Goal: Task Accomplishment & Management: Use online tool/utility

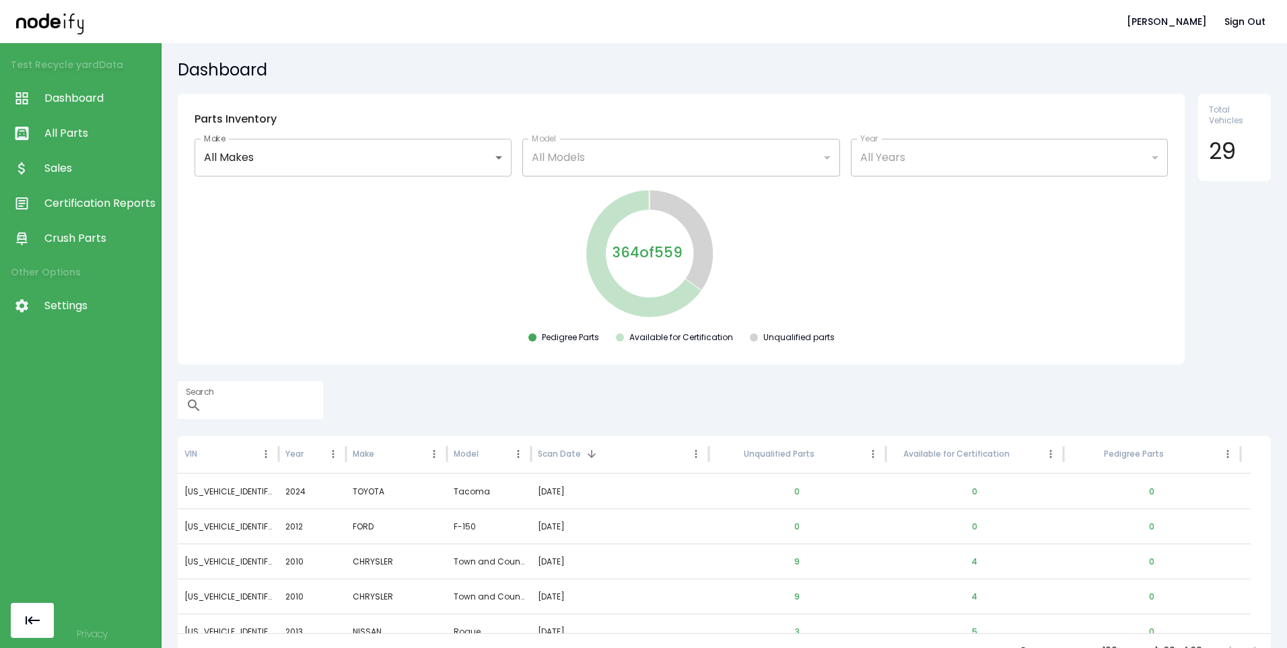
click at [79, 137] on span "All Parts" at bounding box center [99, 133] width 110 height 16
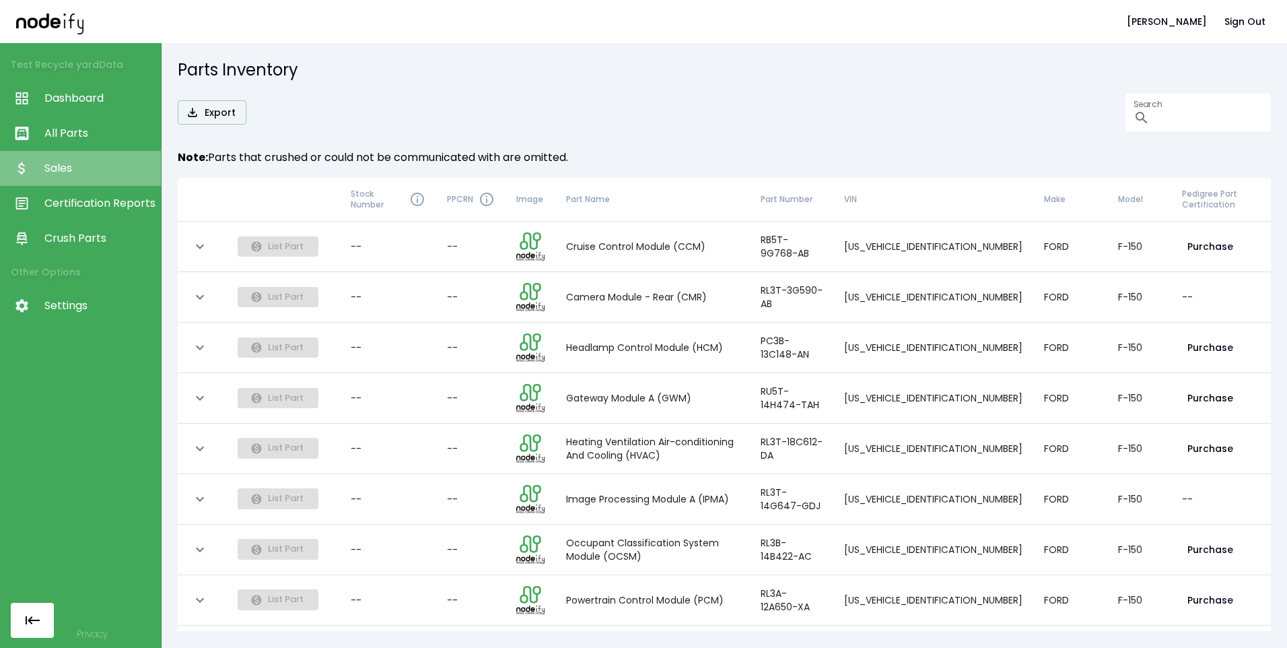
click at [118, 160] on link "Sales" at bounding box center [80, 168] width 161 height 35
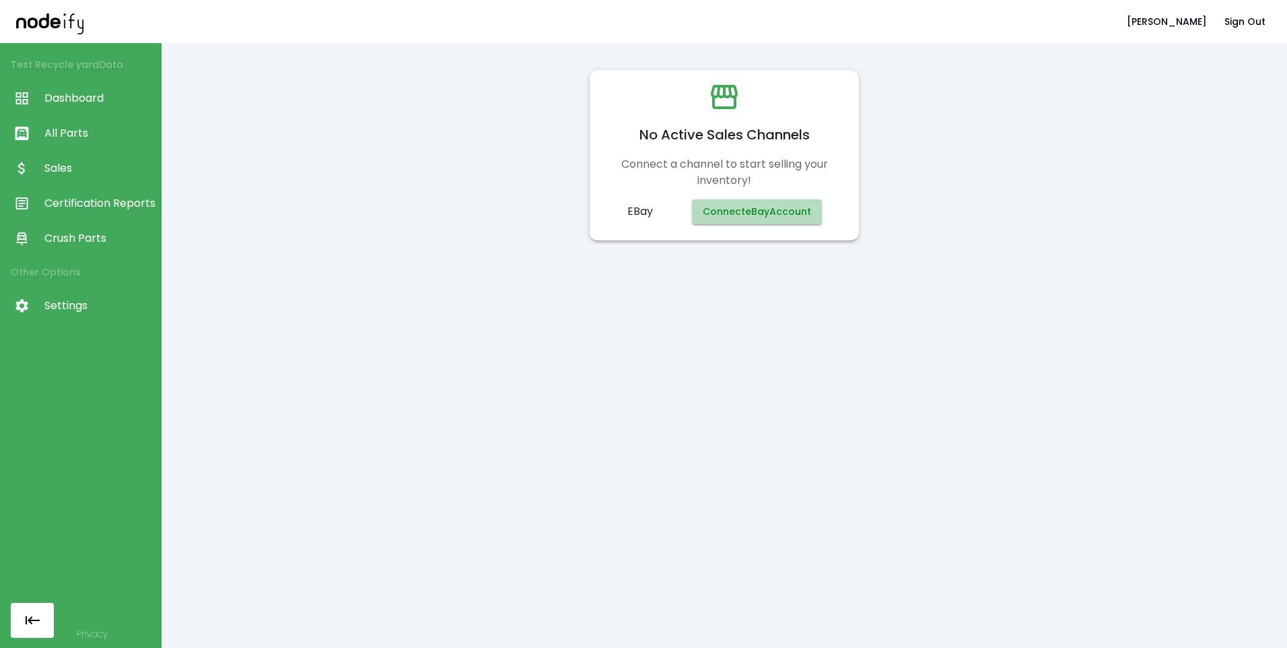
click at [736, 217] on button "Connect eBay Account" at bounding box center [757, 211] width 130 height 25
click at [747, 207] on button "Connect eBay Account" at bounding box center [757, 211] width 130 height 25
click at [94, 231] on span "Crush Parts" at bounding box center [99, 238] width 110 height 16
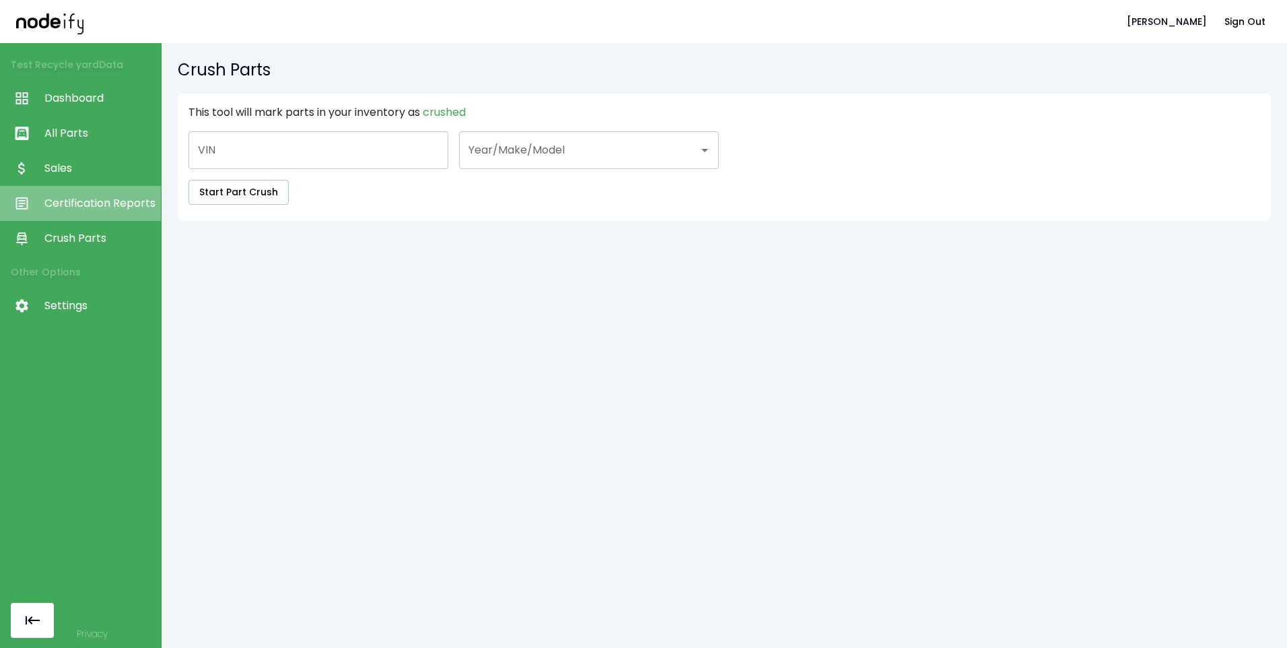
click at [76, 195] on span "Certification Reports" at bounding box center [99, 203] width 110 height 16
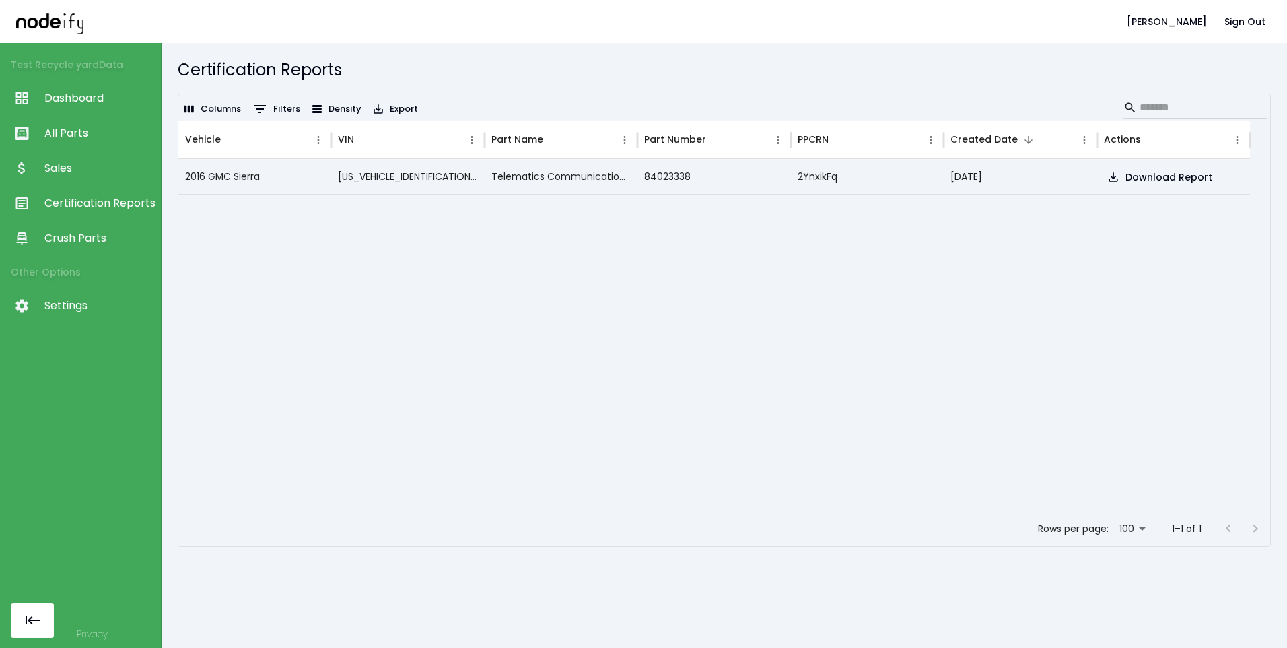
click at [63, 168] on span "Sales" at bounding box center [99, 168] width 110 height 16
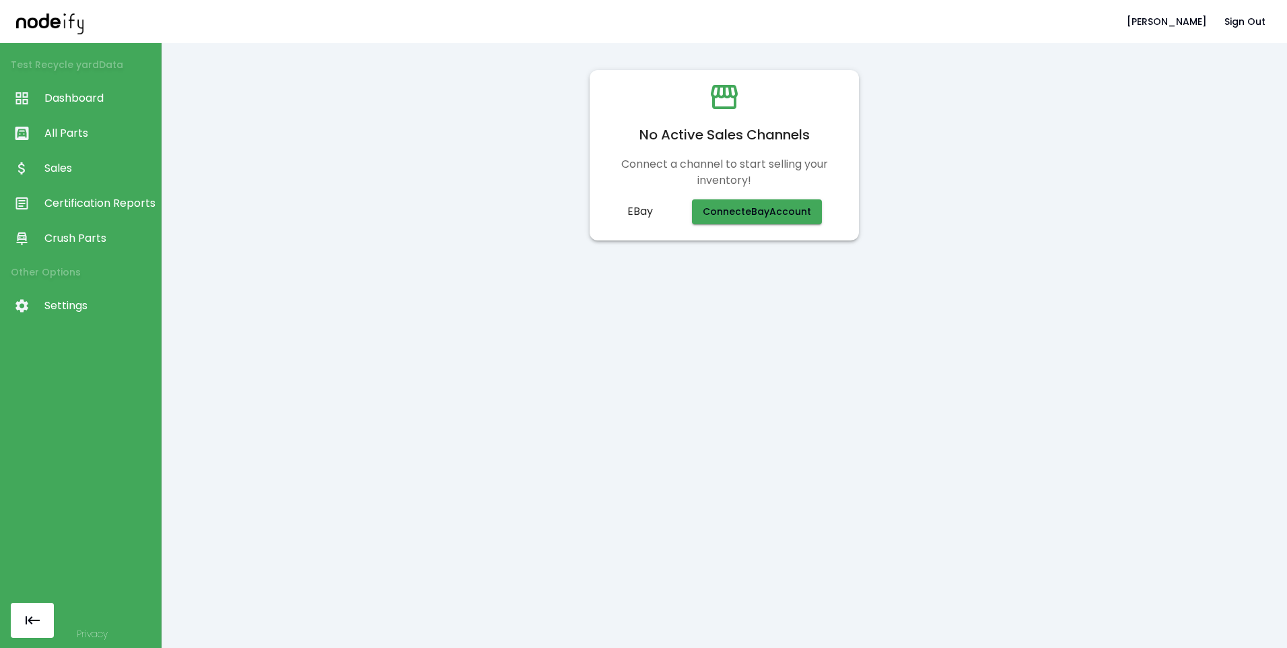
click at [54, 135] on span "All Parts" at bounding box center [99, 133] width 110 height 16
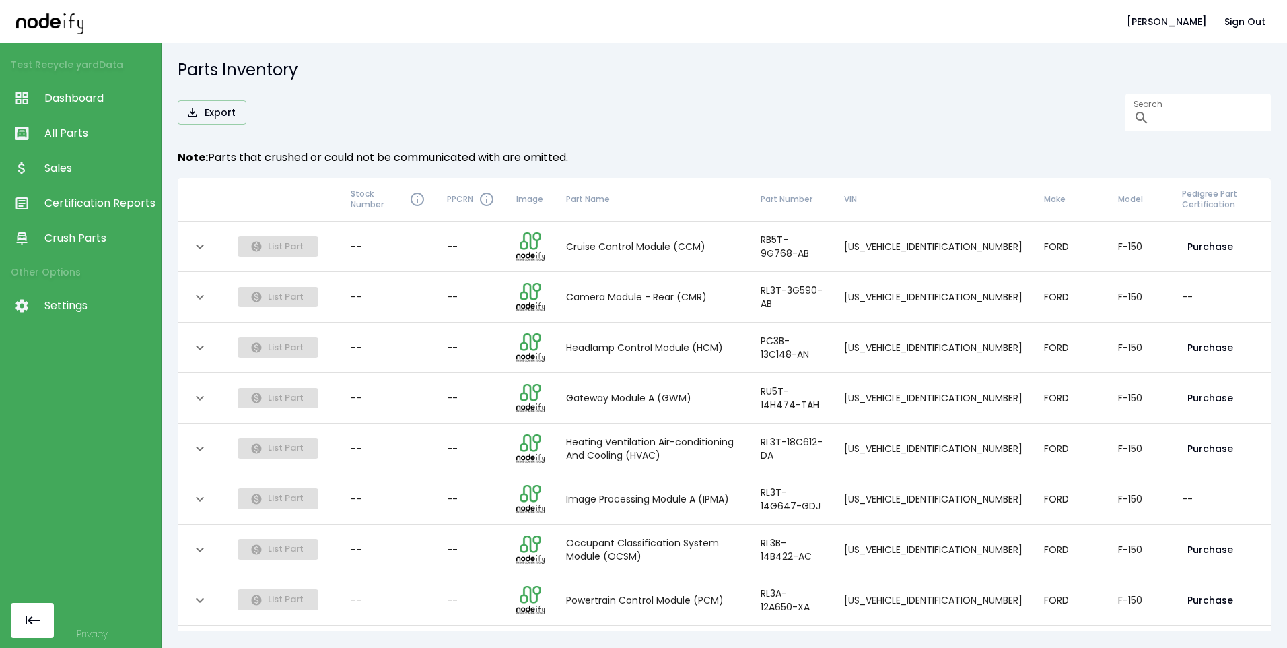
click at [118, 93] on span "Dashboard" at bounding box center [99, 98] width 110 height 16
